Goal: Information Seeking & Learning: Find specific fact

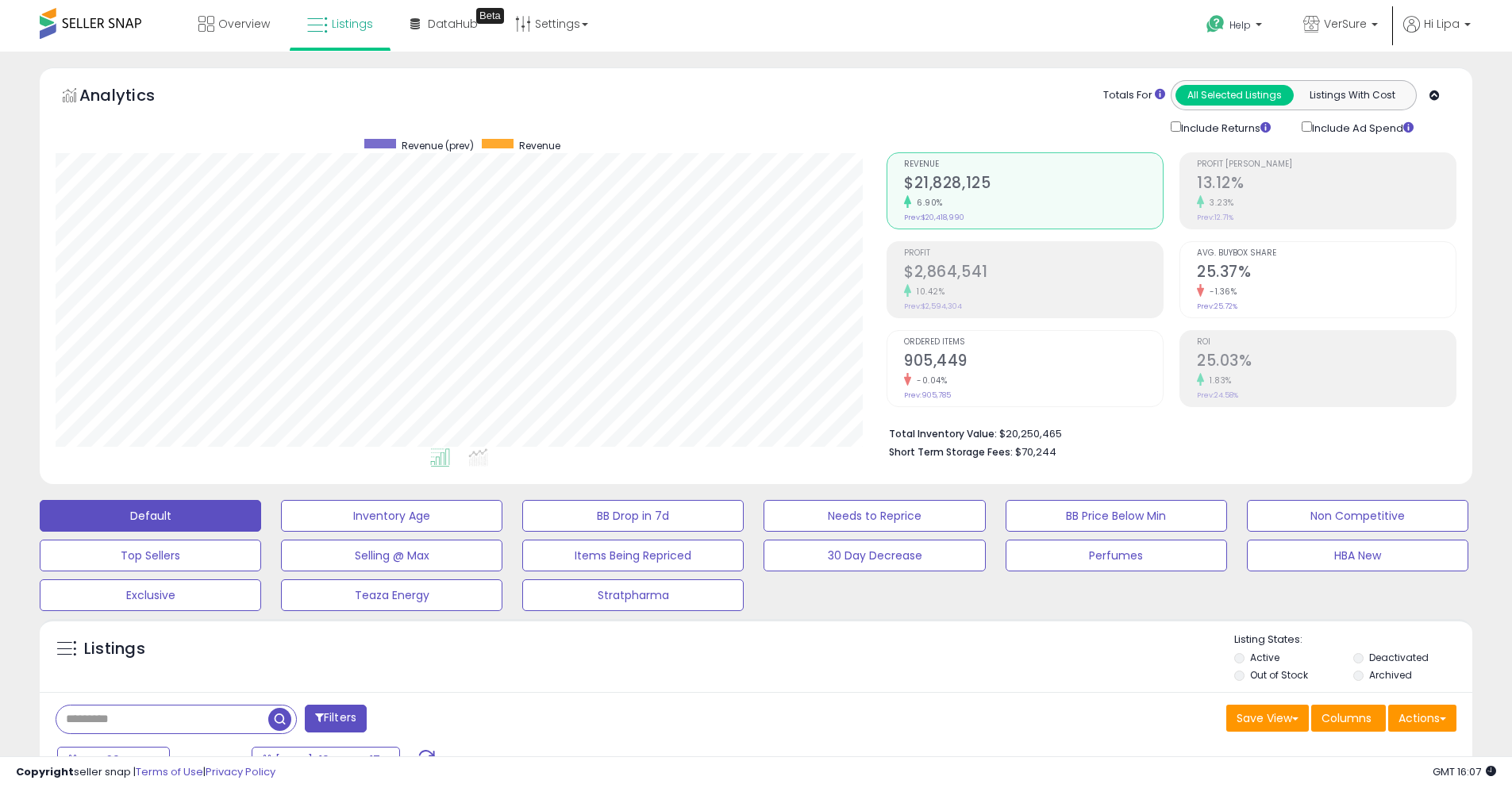
select select "**"
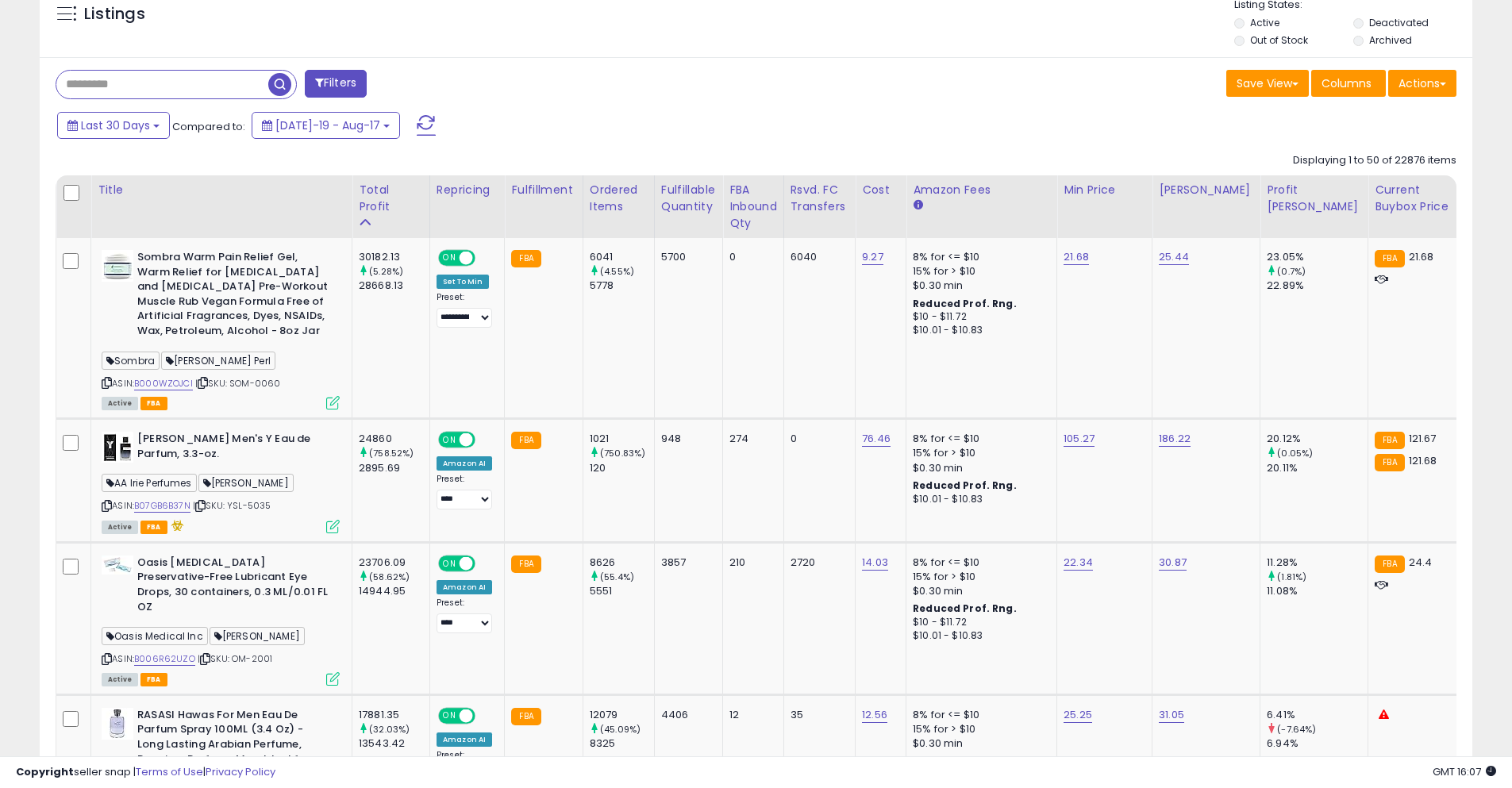
scroll to position [326, 831]
click at [181, 78] on input "text" at bounding box center [161, 85] width 212 height 28
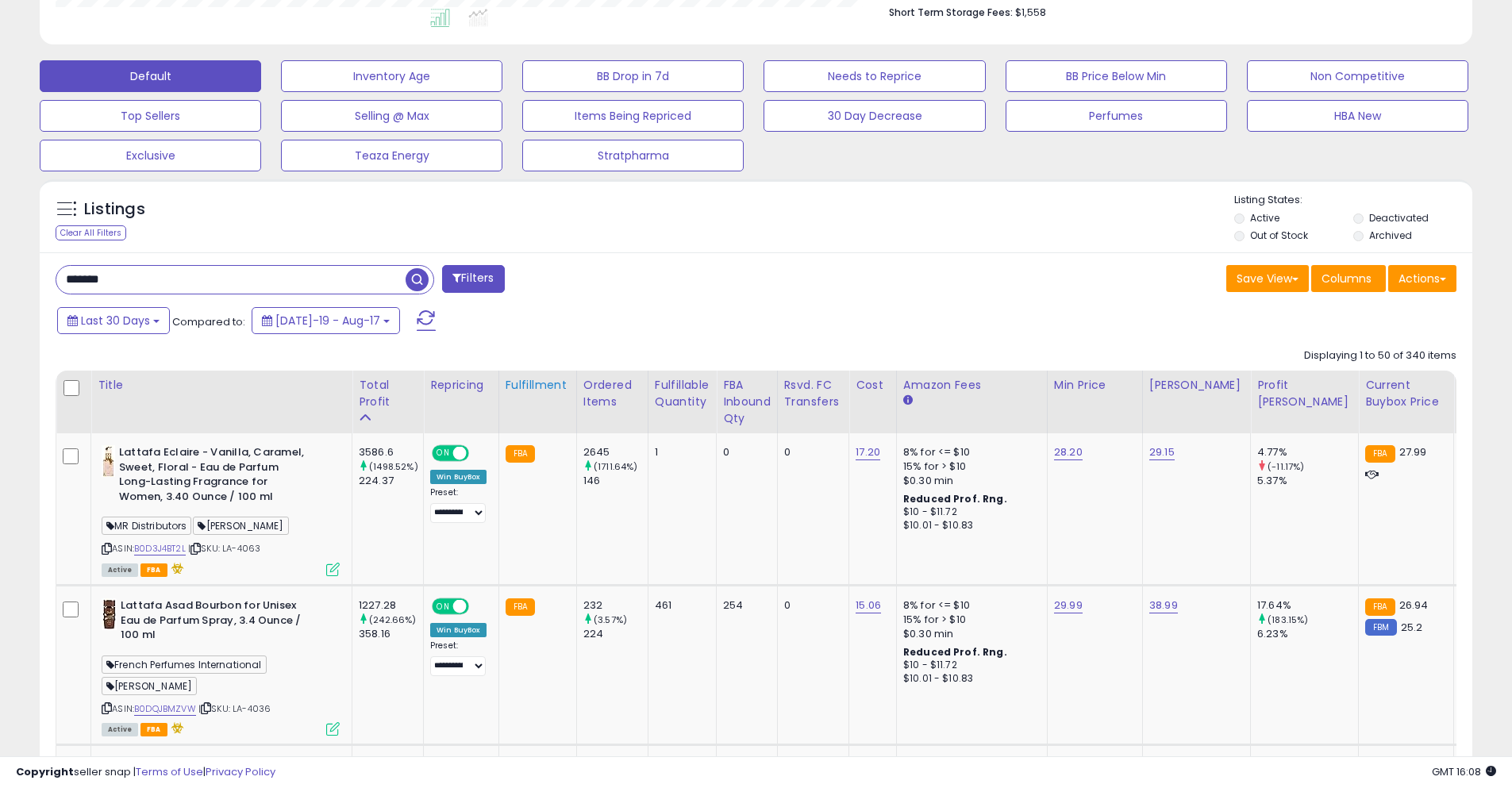
scroll to position [474, 0]
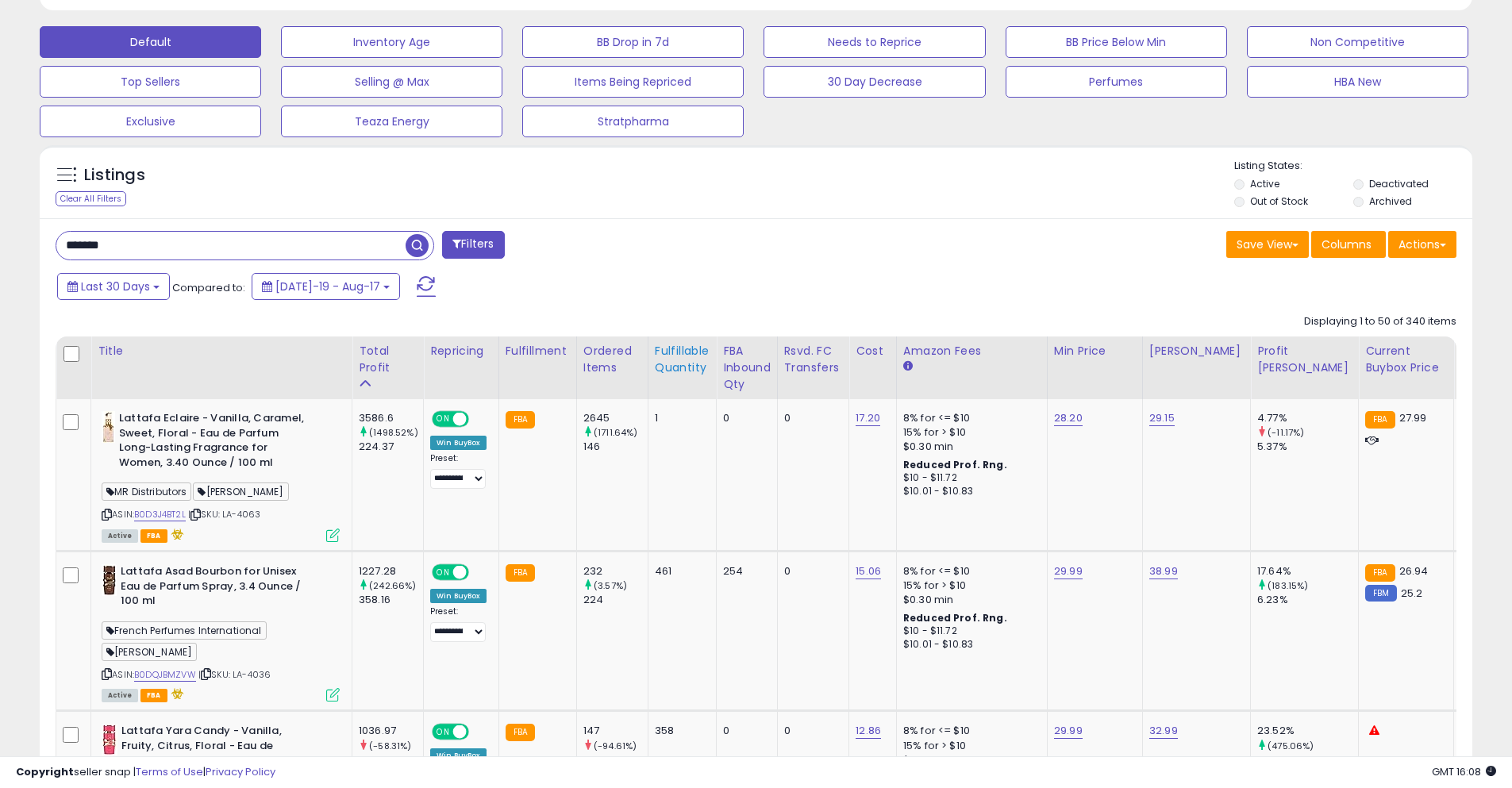
click at [669, 371] on div "Fulfillable Quantity" at bounding box center [681, 359] width 55 height 34
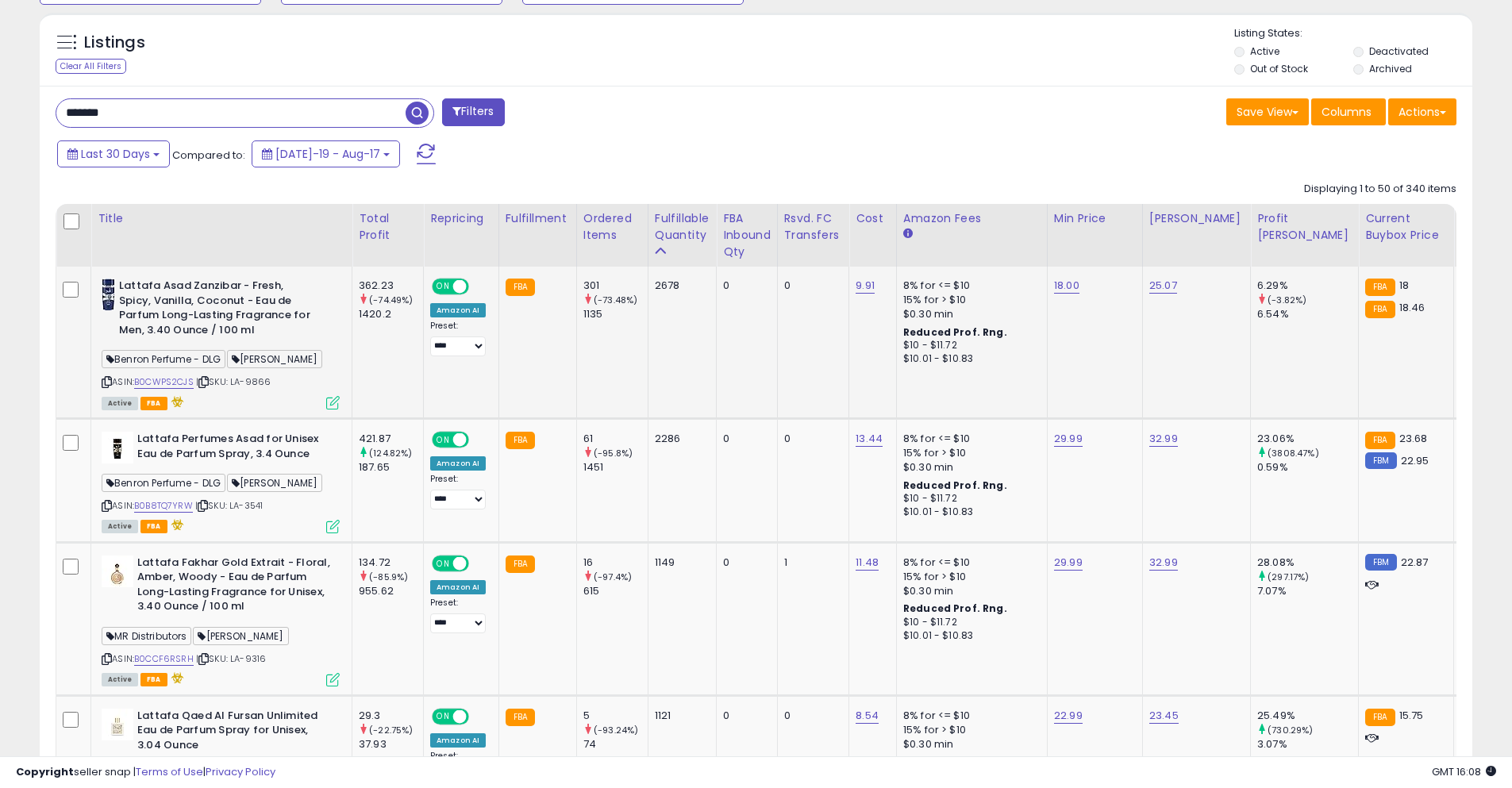
scroll to position [633, 0]
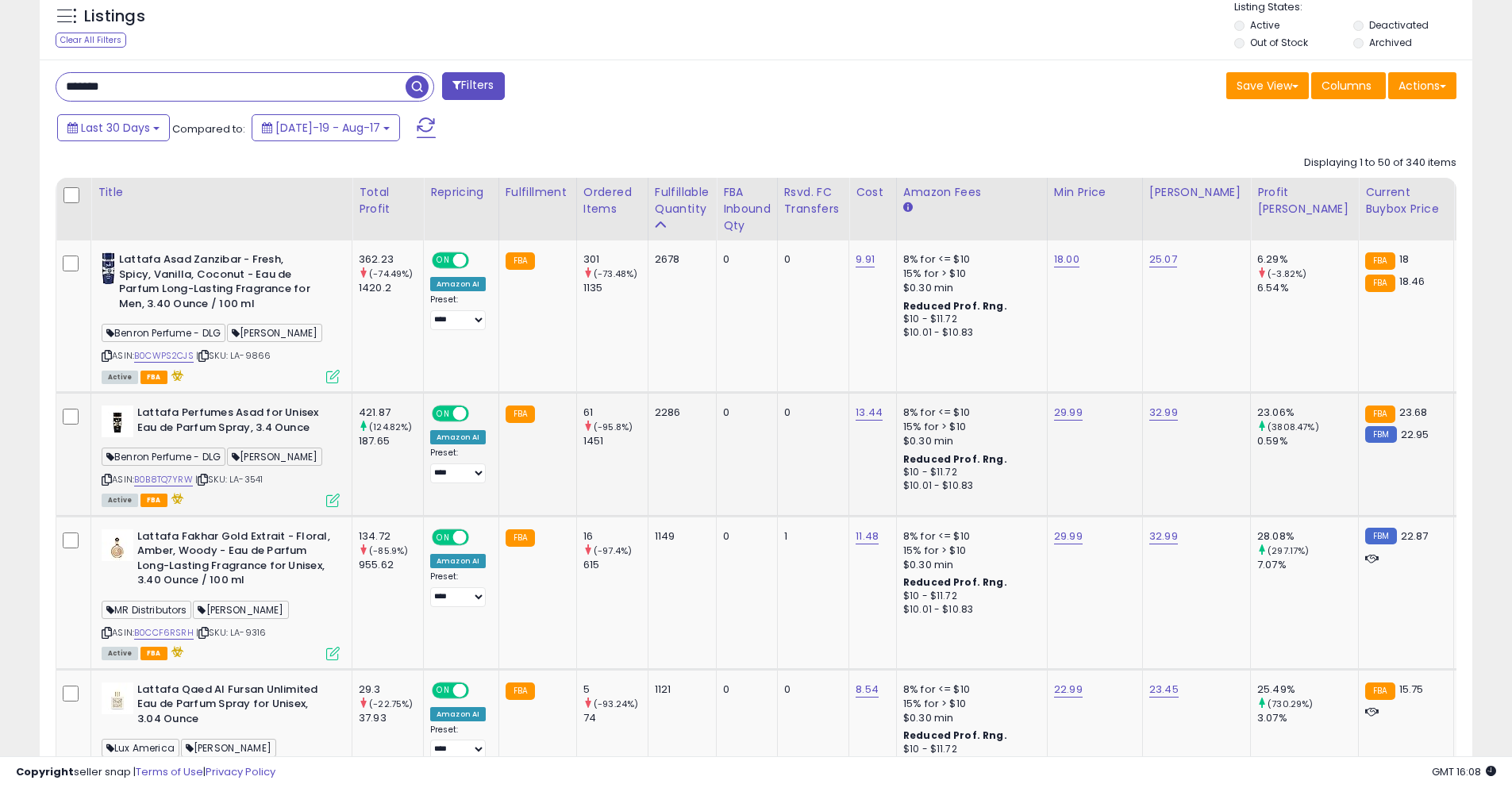
click at [206, 481] on icon at bounding box center [203, 479] width 10 height 8
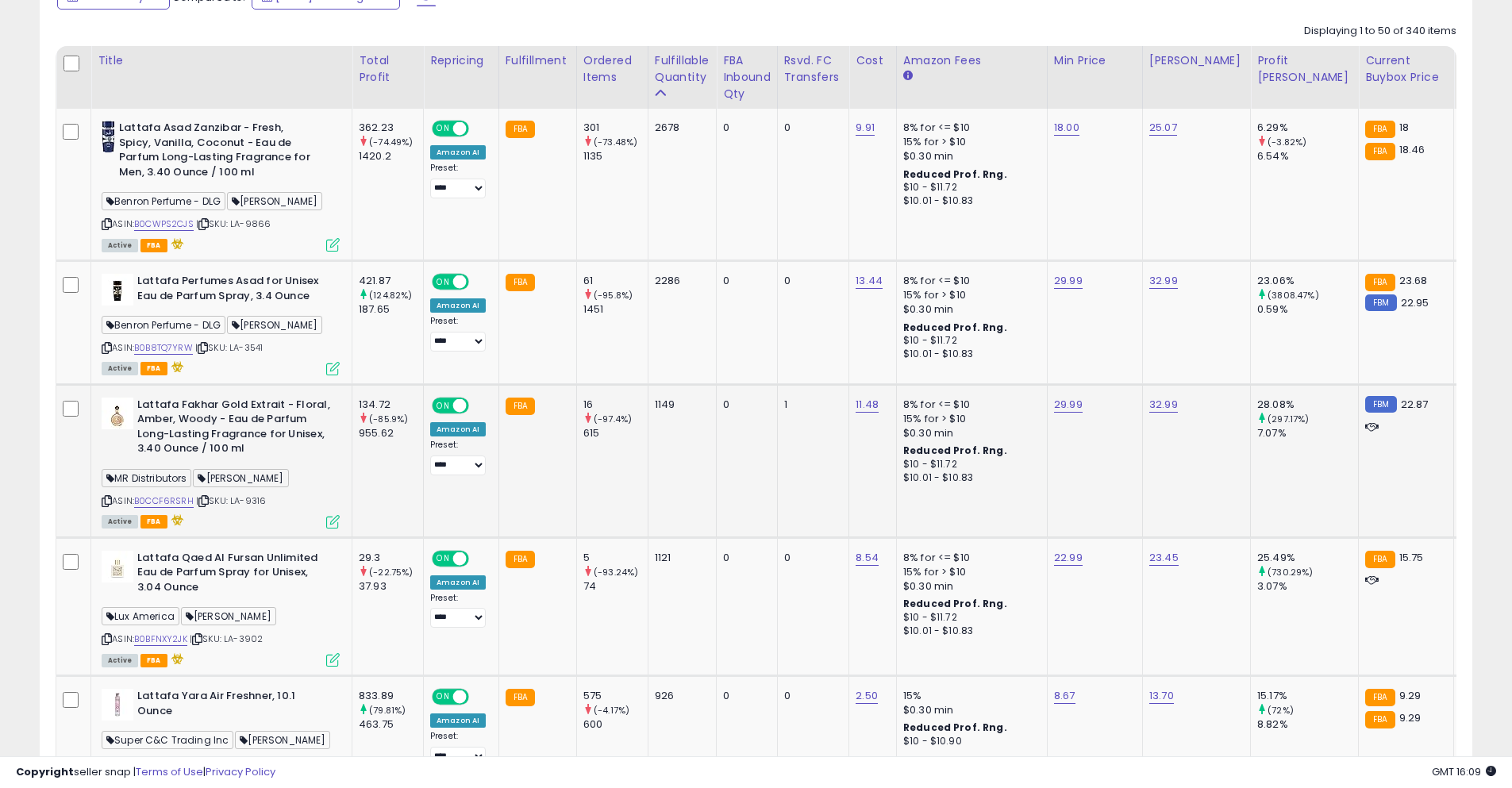
scroll to position [792, 0]
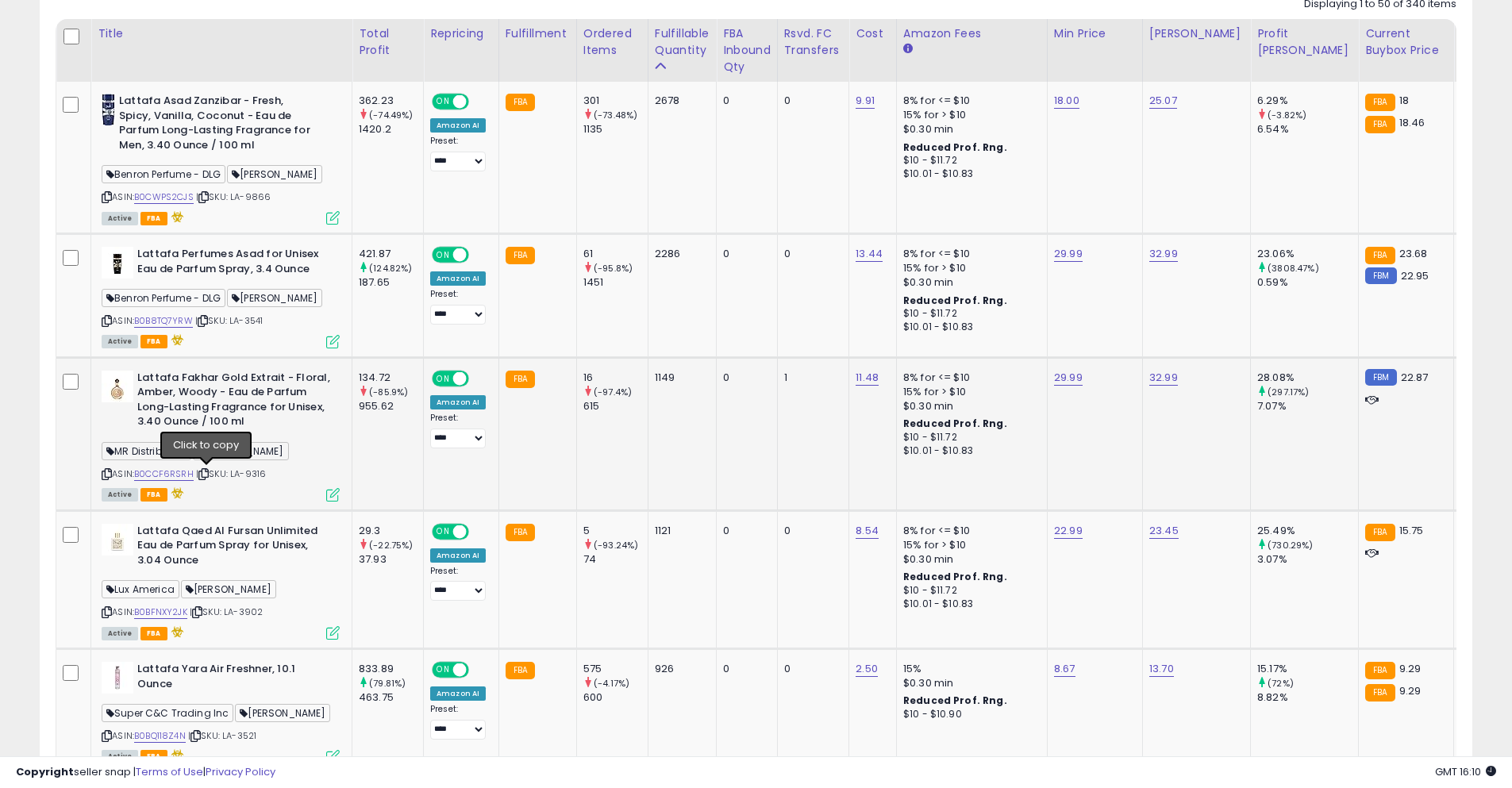
click at [205, 472] on icon at bounding box center [203, 473] width 10 height 8
click at [186, 475] on link "B0CCF6RSRH" at bounding box center [164, 474] width 60 height 13
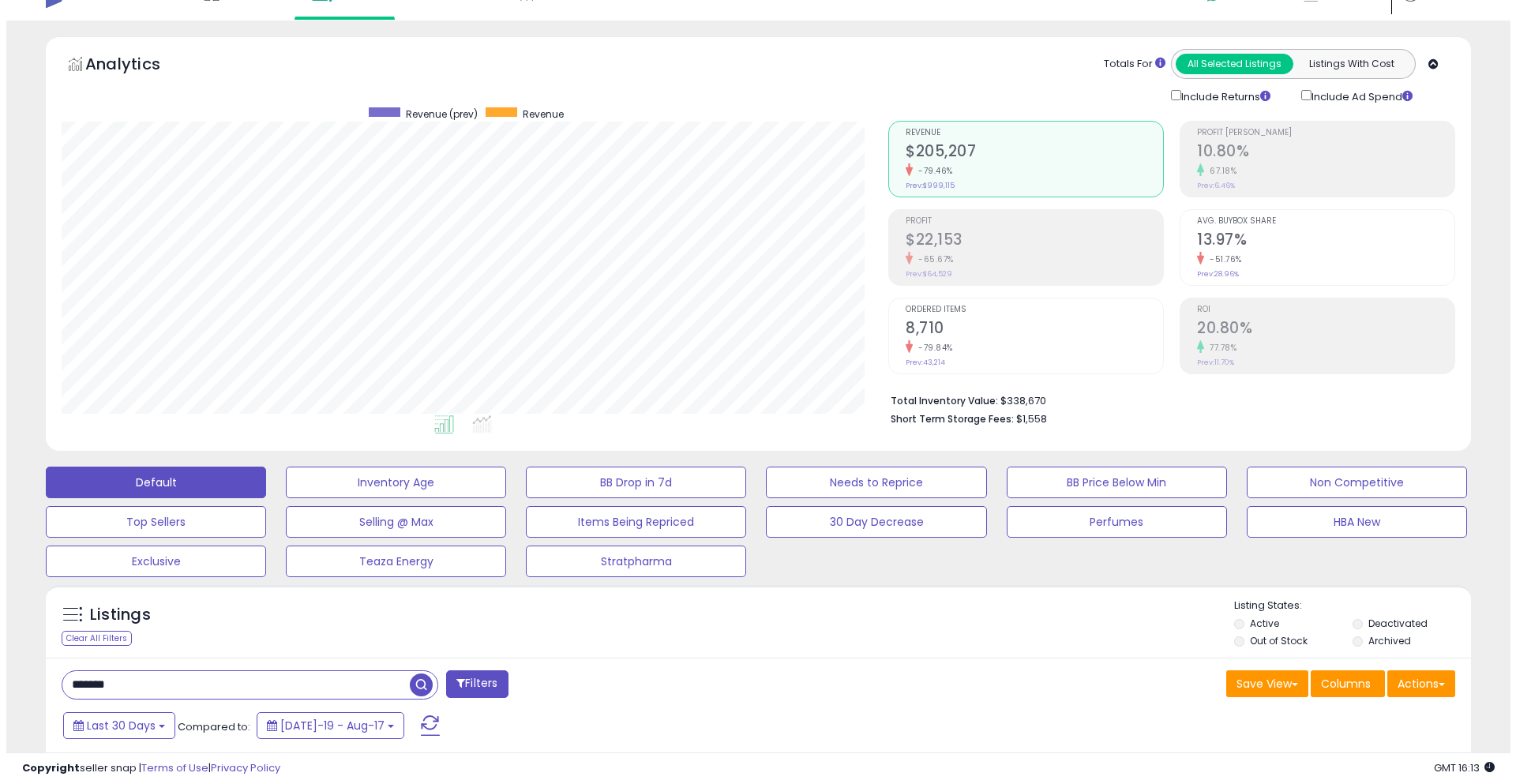
scroll to position [0, 0]
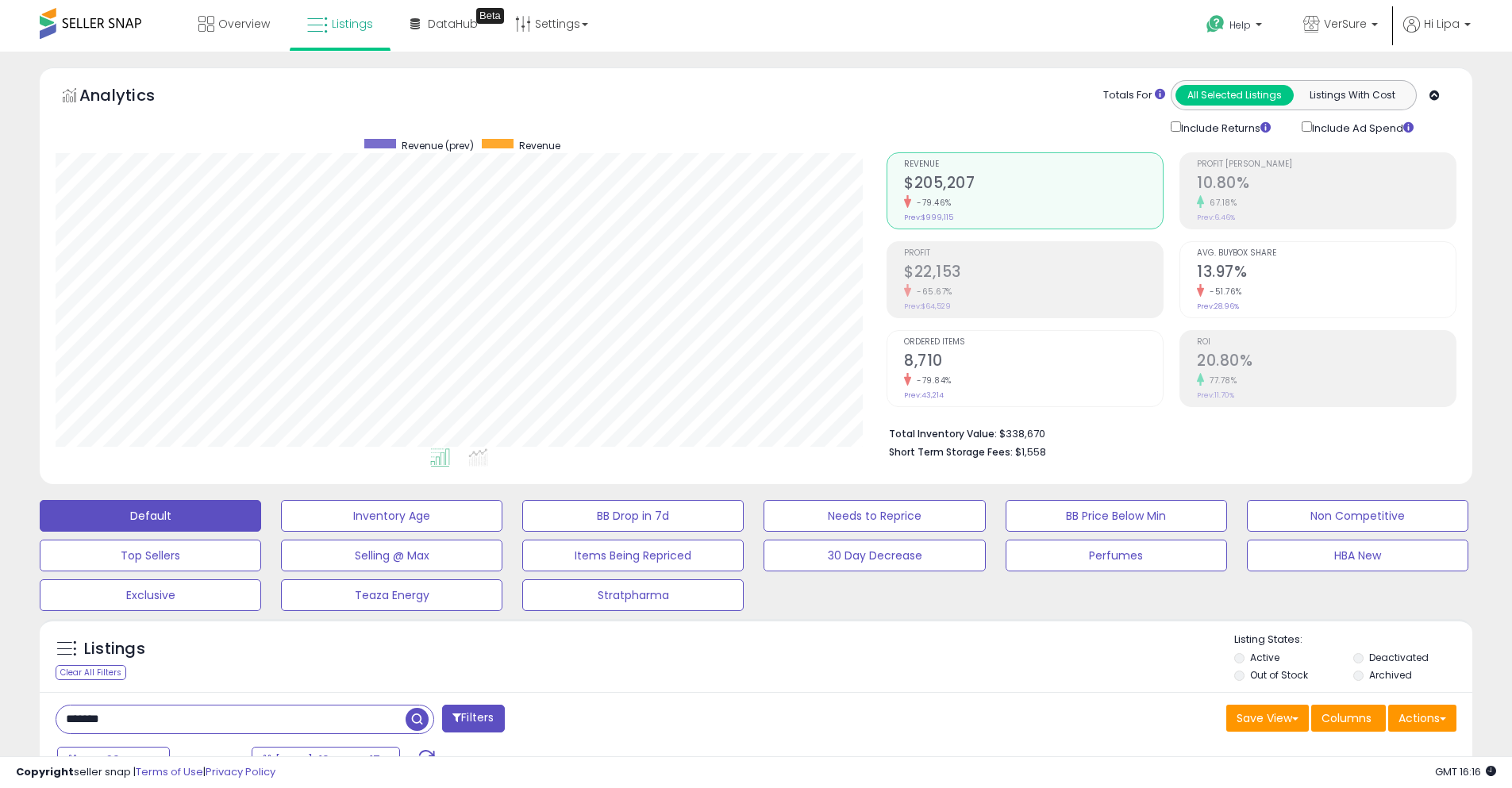
drag, startPoint x: 119, startPoint y: 718, endPoint x: -35, endPoint y: 715, distance: 154.0
click at [0, 715] on html "Unable to login Retrieving listings data.. has not yet accepted the Terms of Us…" at bounding box center [756, 394] width 1512 height 788
type input "*******"
click at [382, 110] on div "Analytics" at bounding box center [234, 99] width 349 height 38
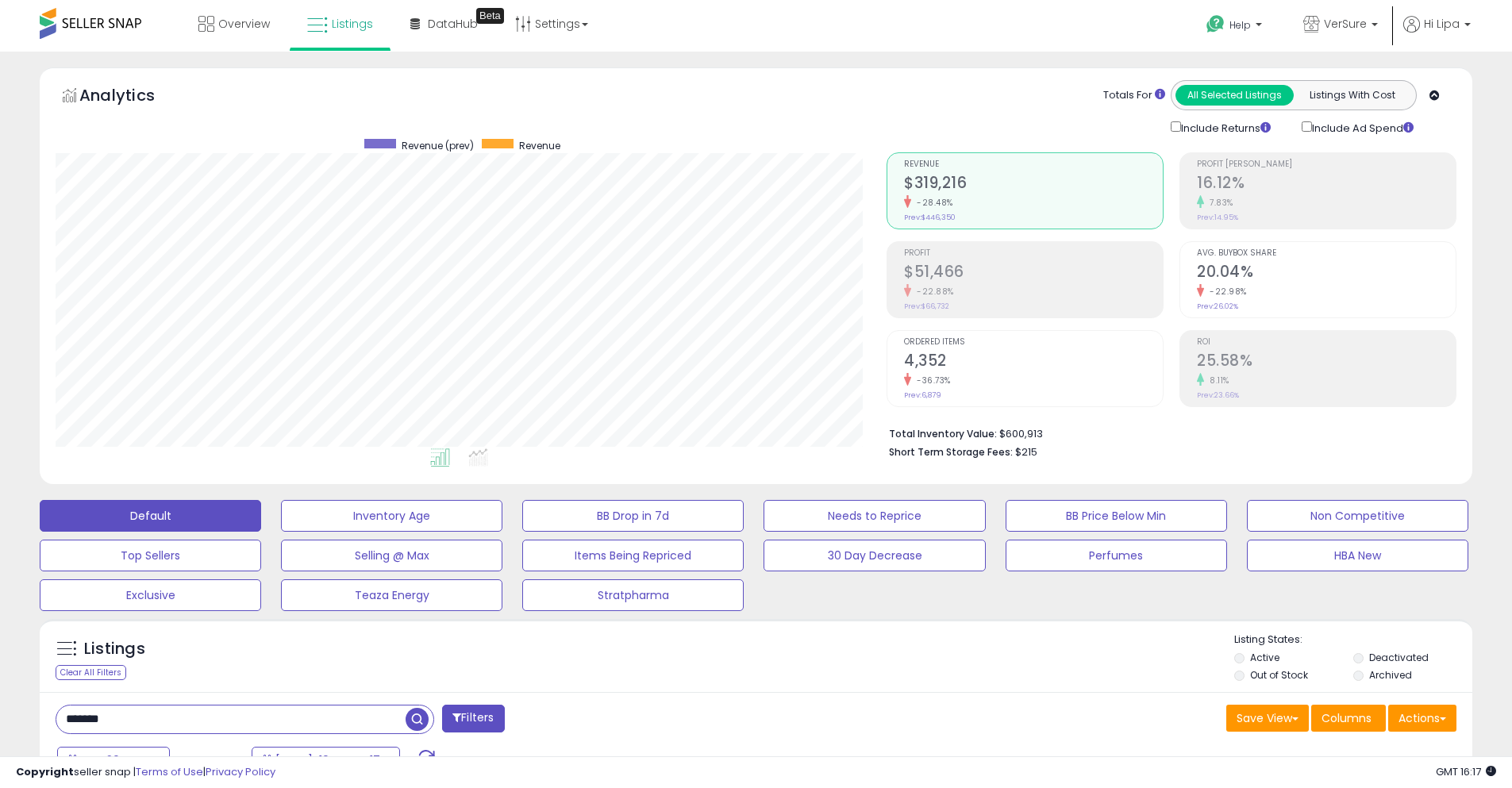
click at [23, 453] on ul at bounding box center [442, 460] width 839 height 29
